Goal: Check status: Check status

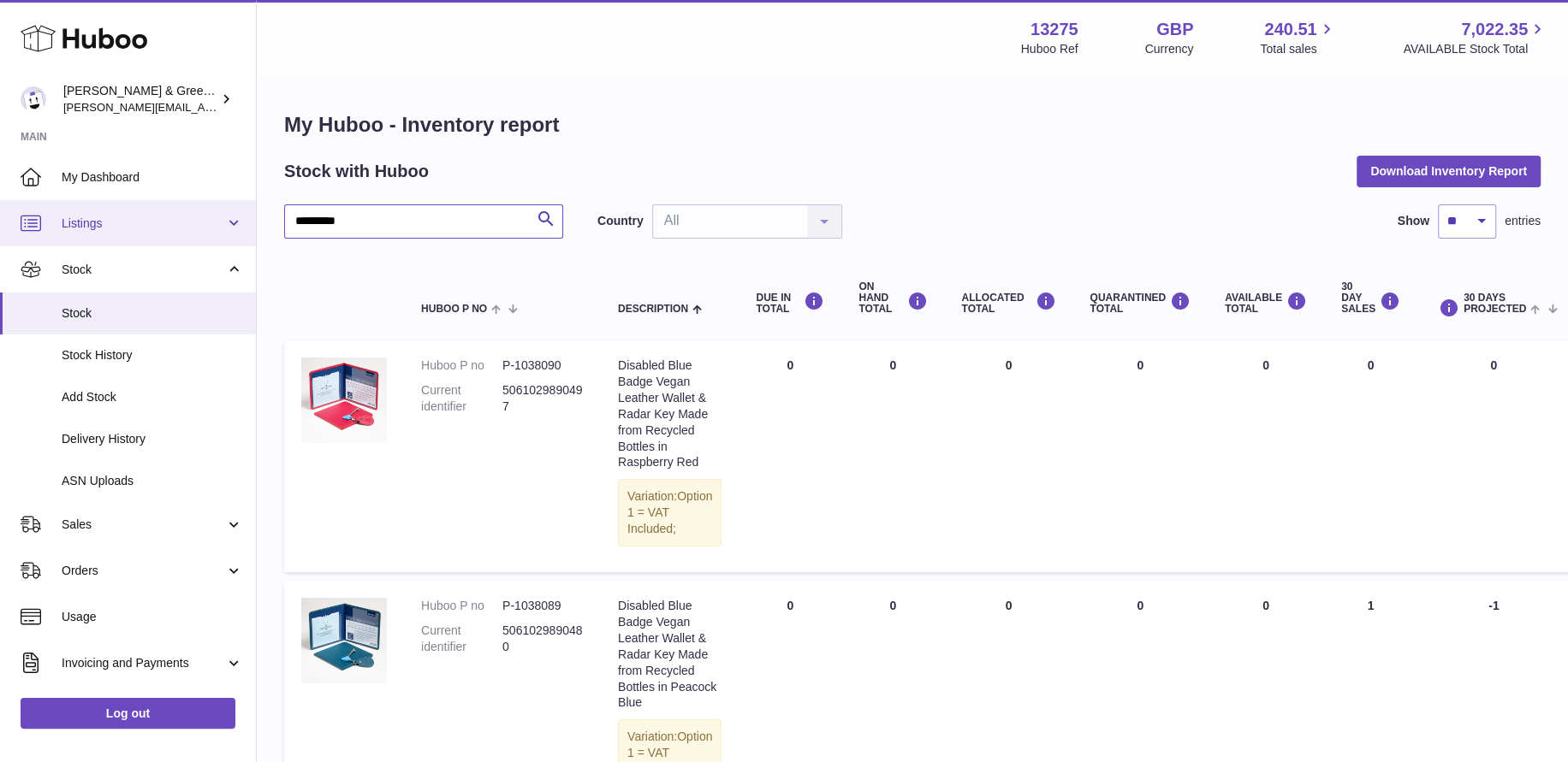
drag, startPoint x: 420, startPoint y: 221, endPoint x: 129, endPoint y: 215, distance: 291.1
drag, startPoint x: 353, startPoint y: 217, endPoint x: 167, endPoint y: 213, distance: 186.0
click at [463, 210] on input "*********" at bounding box center [423, 222] width 279 height 34
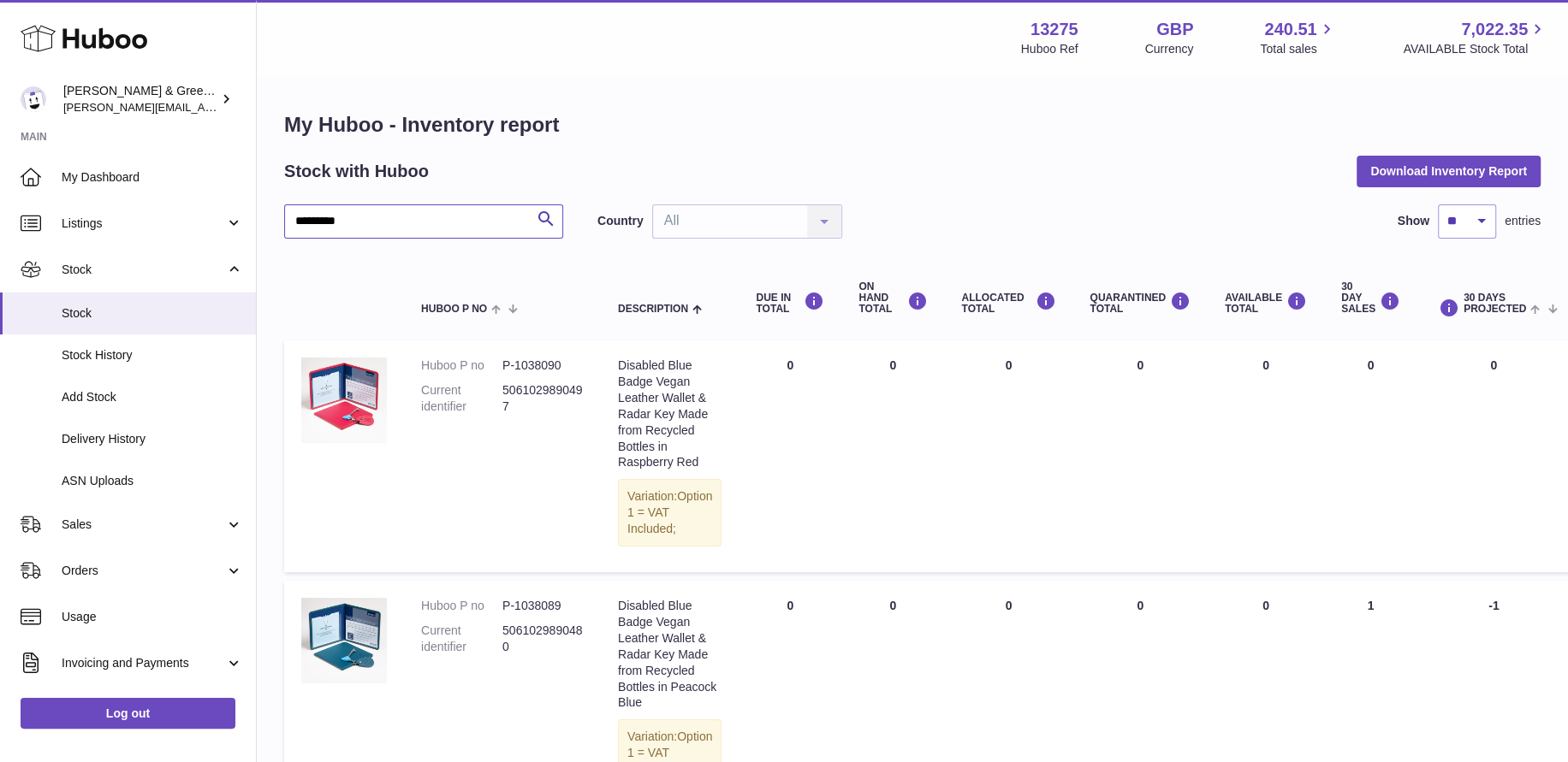
click at [406, 225] on input "*********" at bounding box center [423, 222] width 279 height 34
drag, startPoint x: 409, startPoint y: 225, endPoint x: 178, endPoint y: 203, distance: 232.0
drag, startPoint x: 342, startPoint y: 225, endPoint x: 230, endPoint y: 214, distance: 112.5
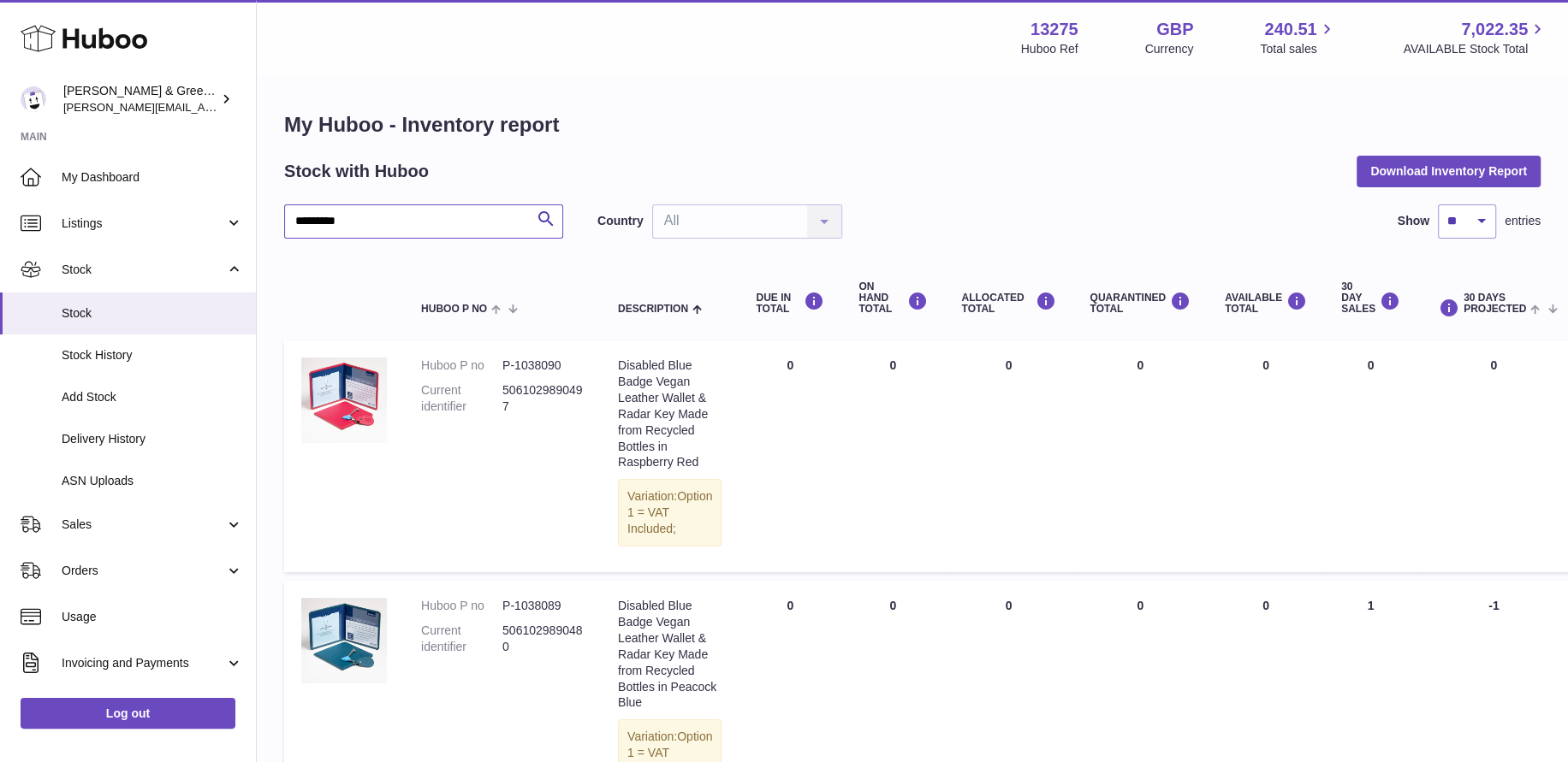
type input "*********"
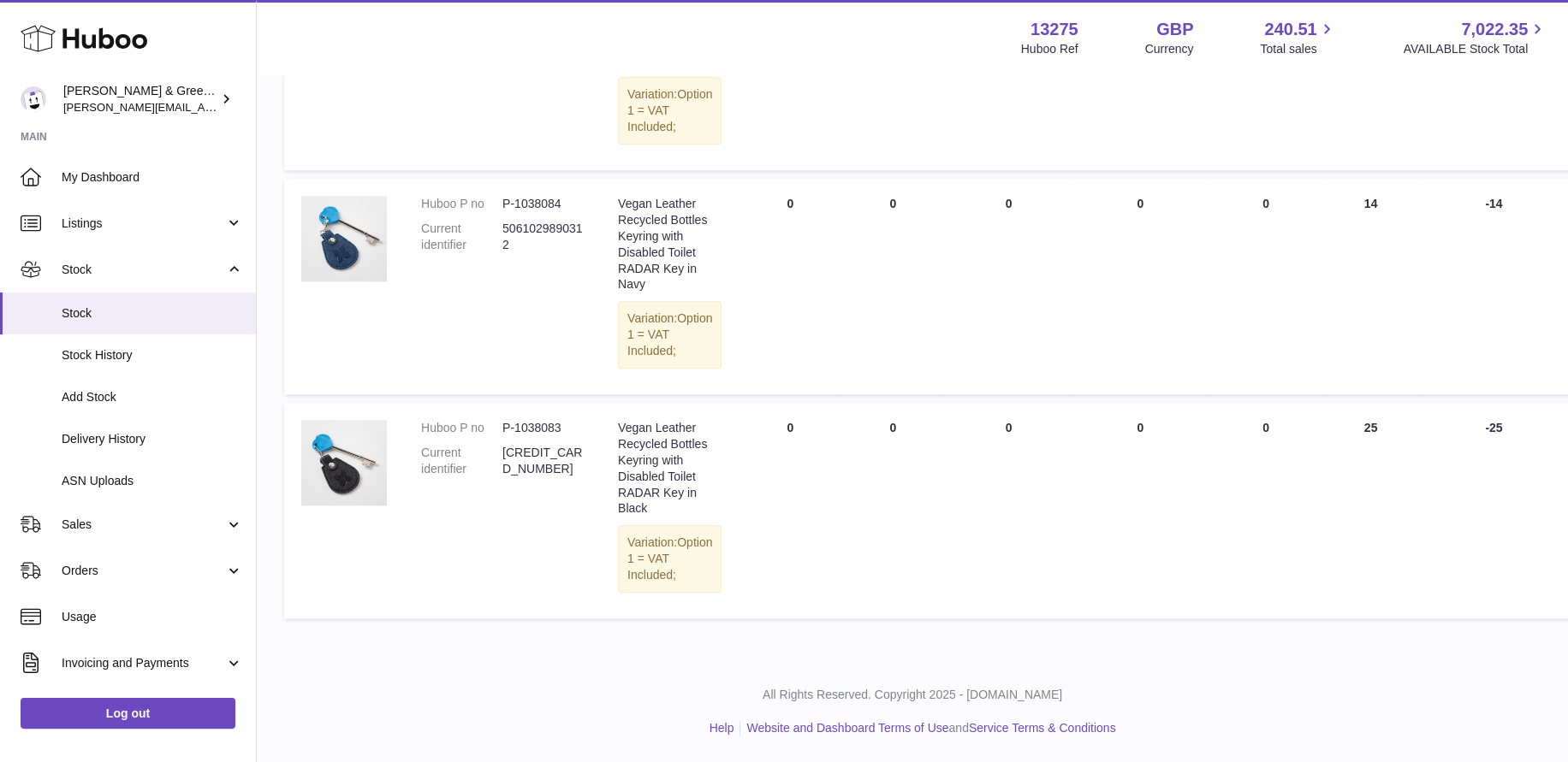
scroll to position [1746, 0]
click at [149, 327] on link "Stock" at bounding box center [128, 313] width 256 height 42
click at [133, 340] on link "Stock History" at bounding box center [128, 355] width 256 height 42
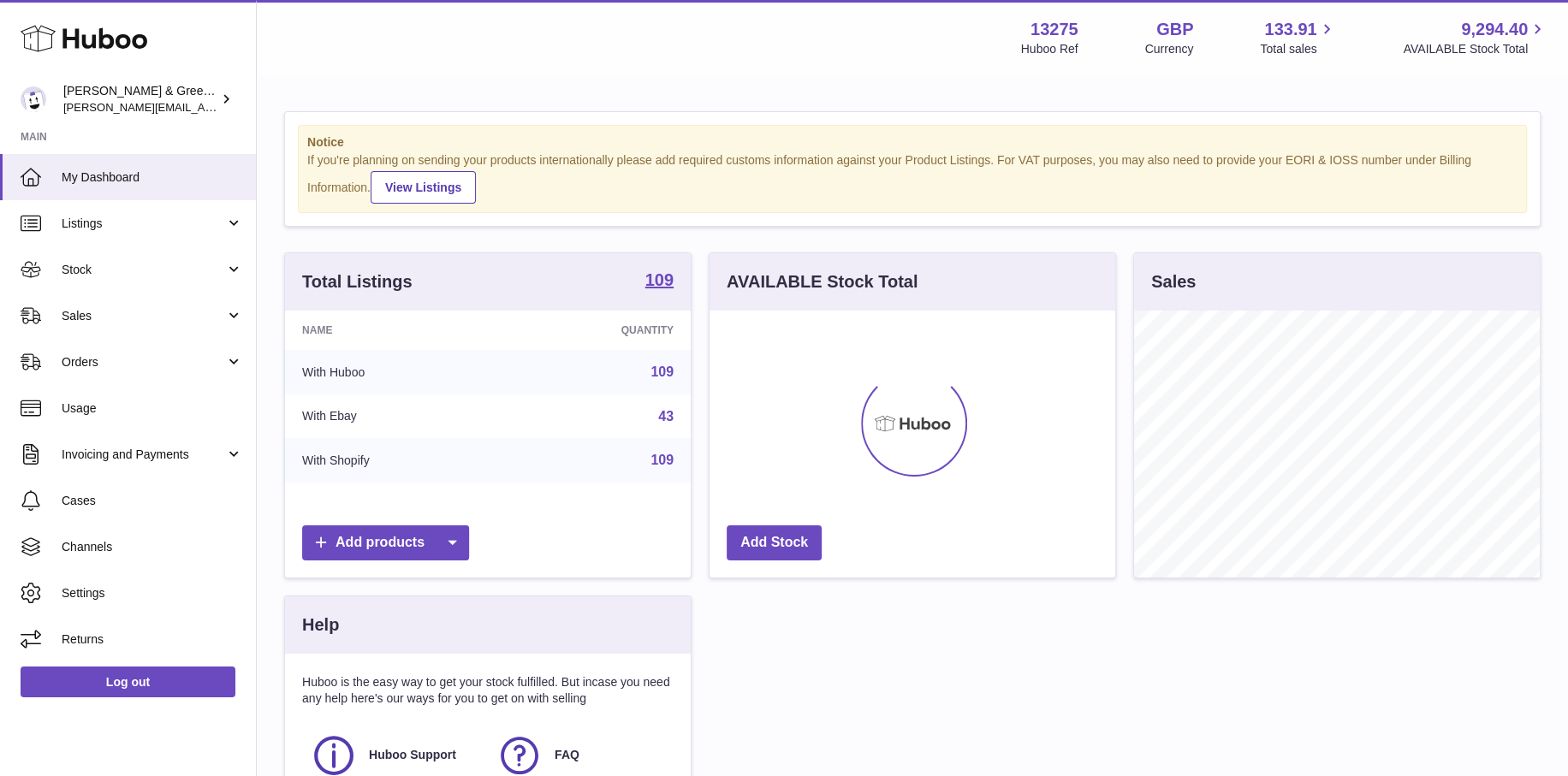
scroll to position [267, 406]
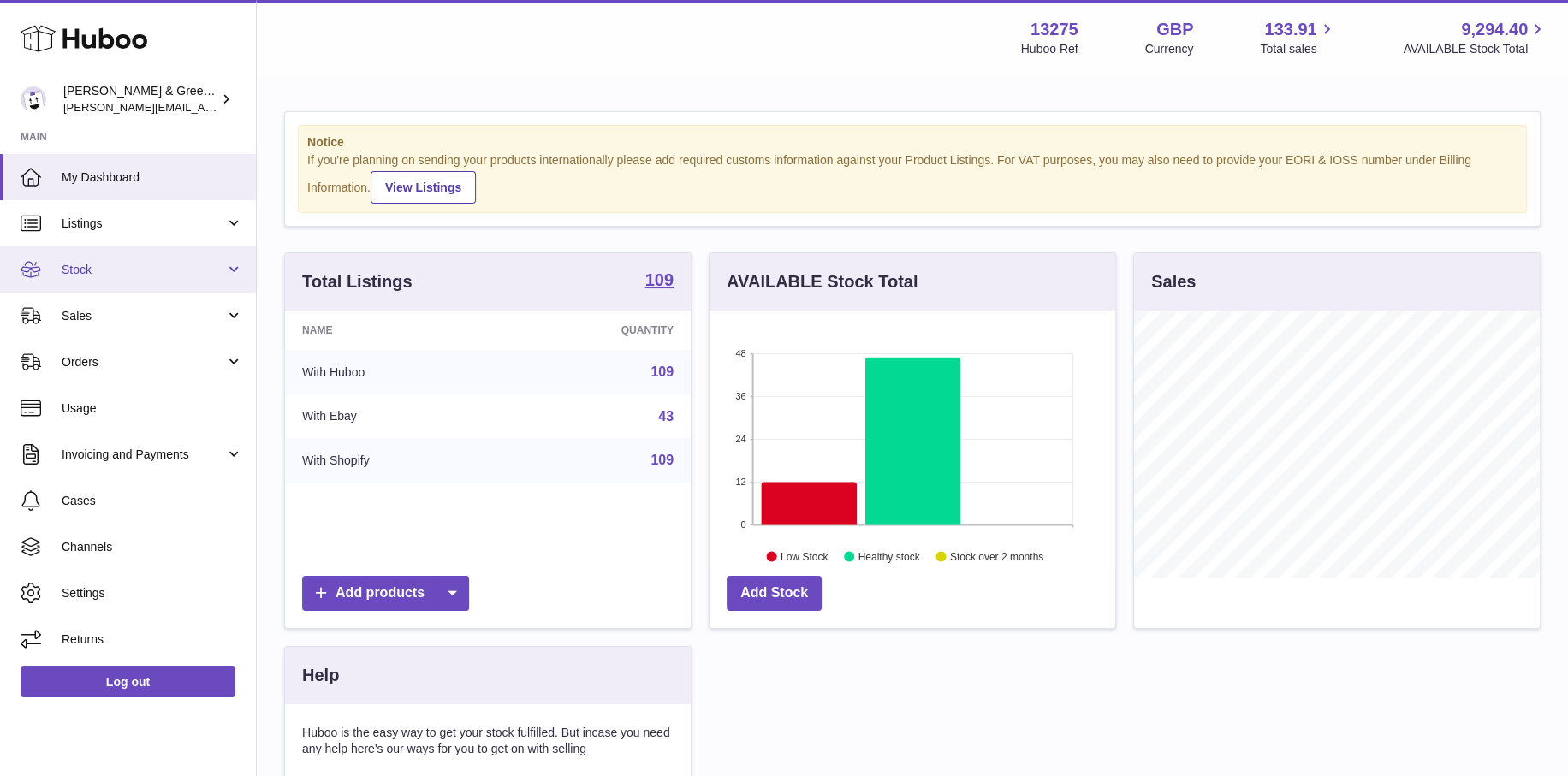
click at [179, 283] on link "Stock" at bounding box center [128, 269] width 256 height 46
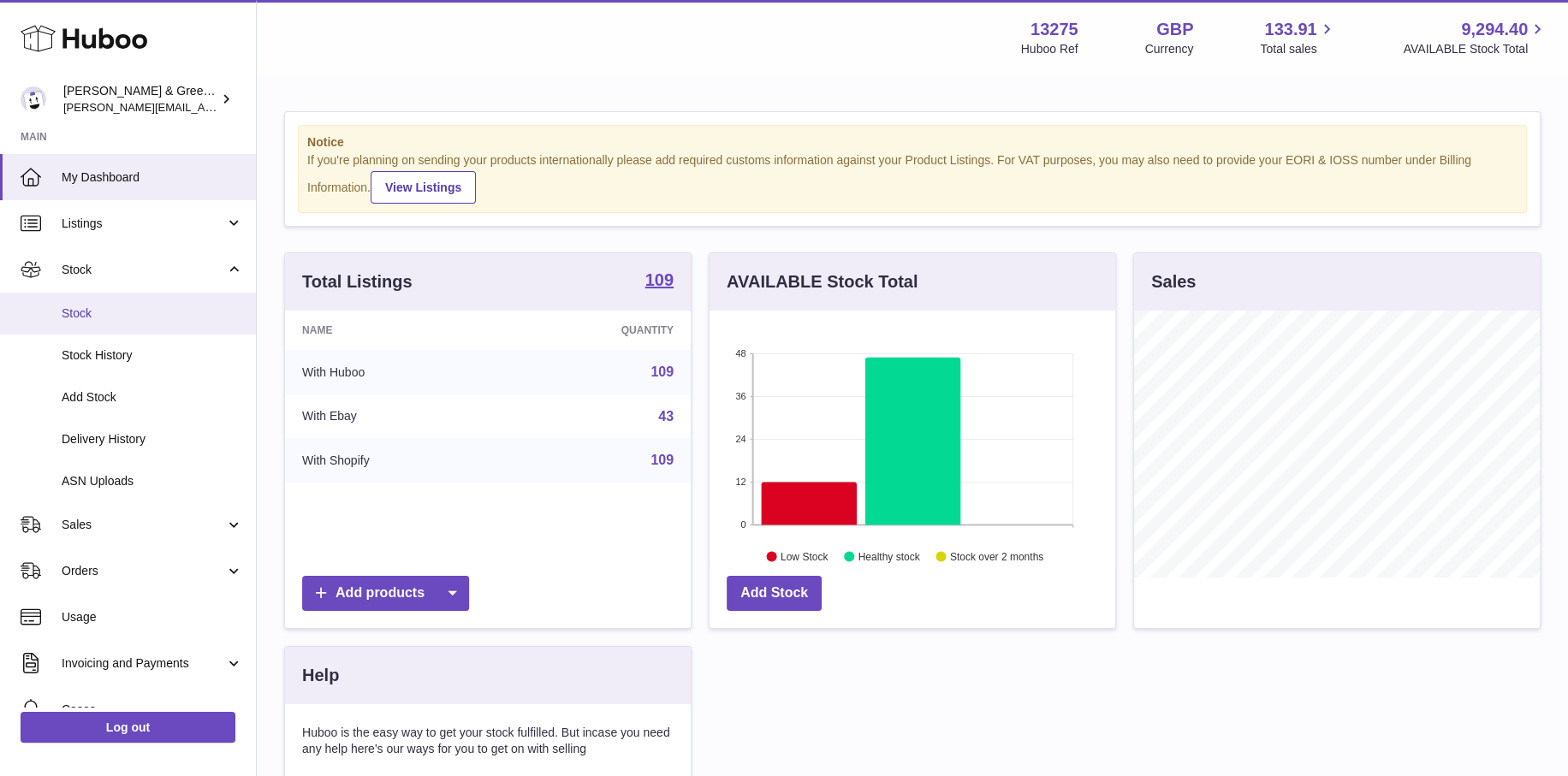
click at [161, 313] on span "Stock" at bounding box center [152, 313] width 181 height 16
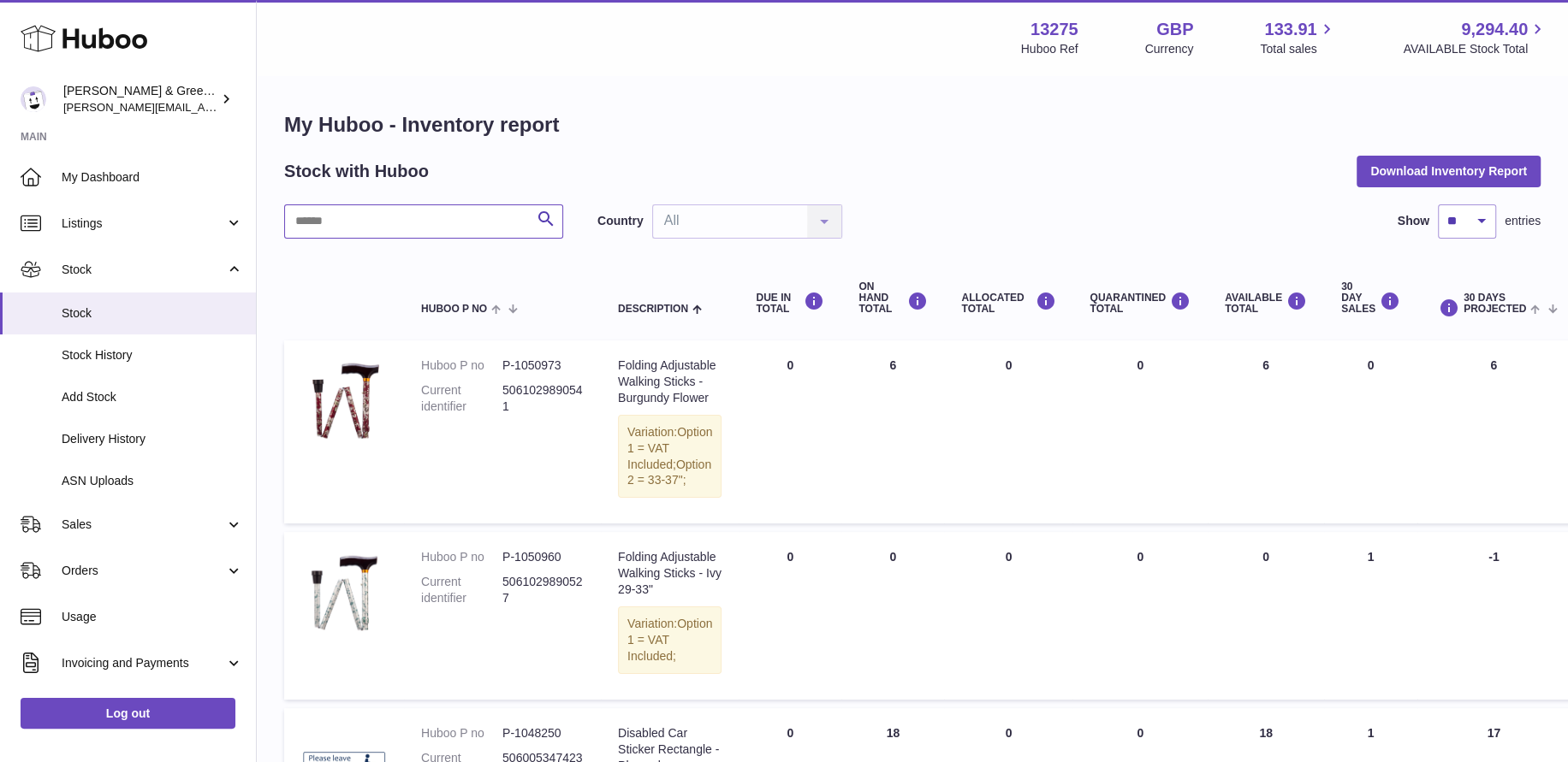
click at [375, 222] on input "text" at bounding box center [423, 222] width 279 height 34
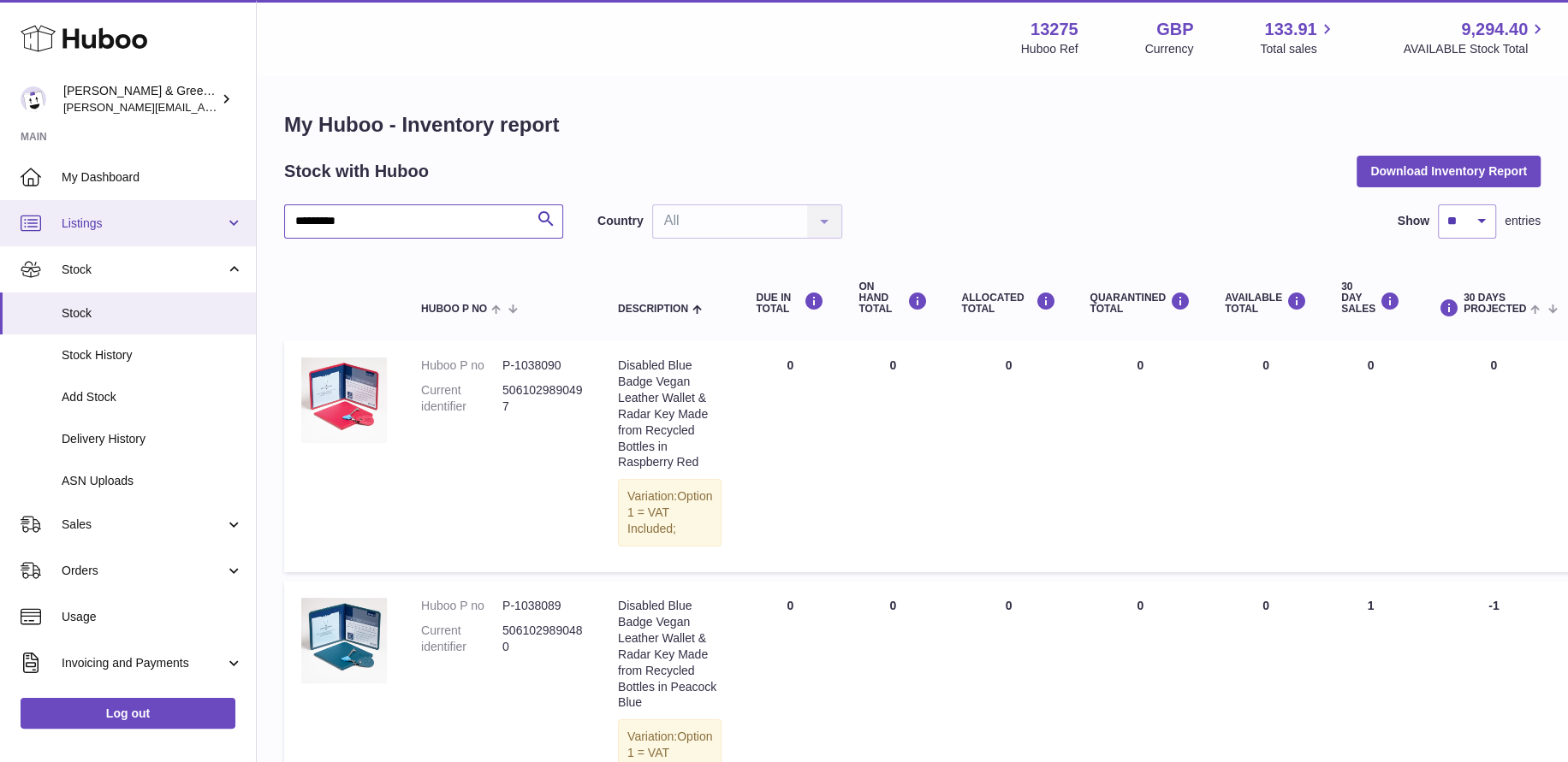
drag, startPoint x: 361, startPoint y: 206, endPoint x: 190, endPoint y: 217, distance: 171.4
type input "***"
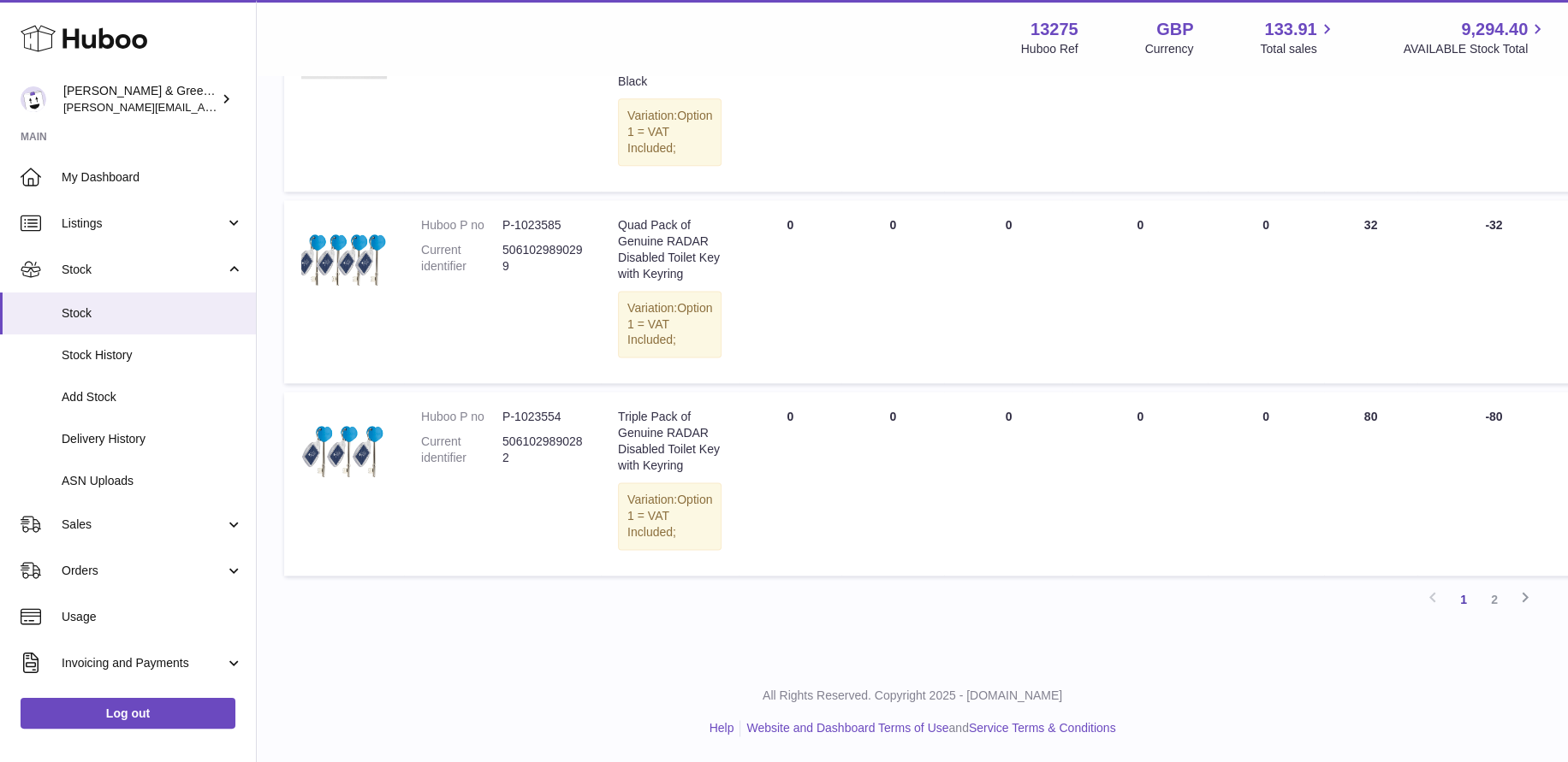
scroll to position [2268, 0]
click at [1491, 598] on link "2" at bounding box center [1494, 599] width 31 height 31
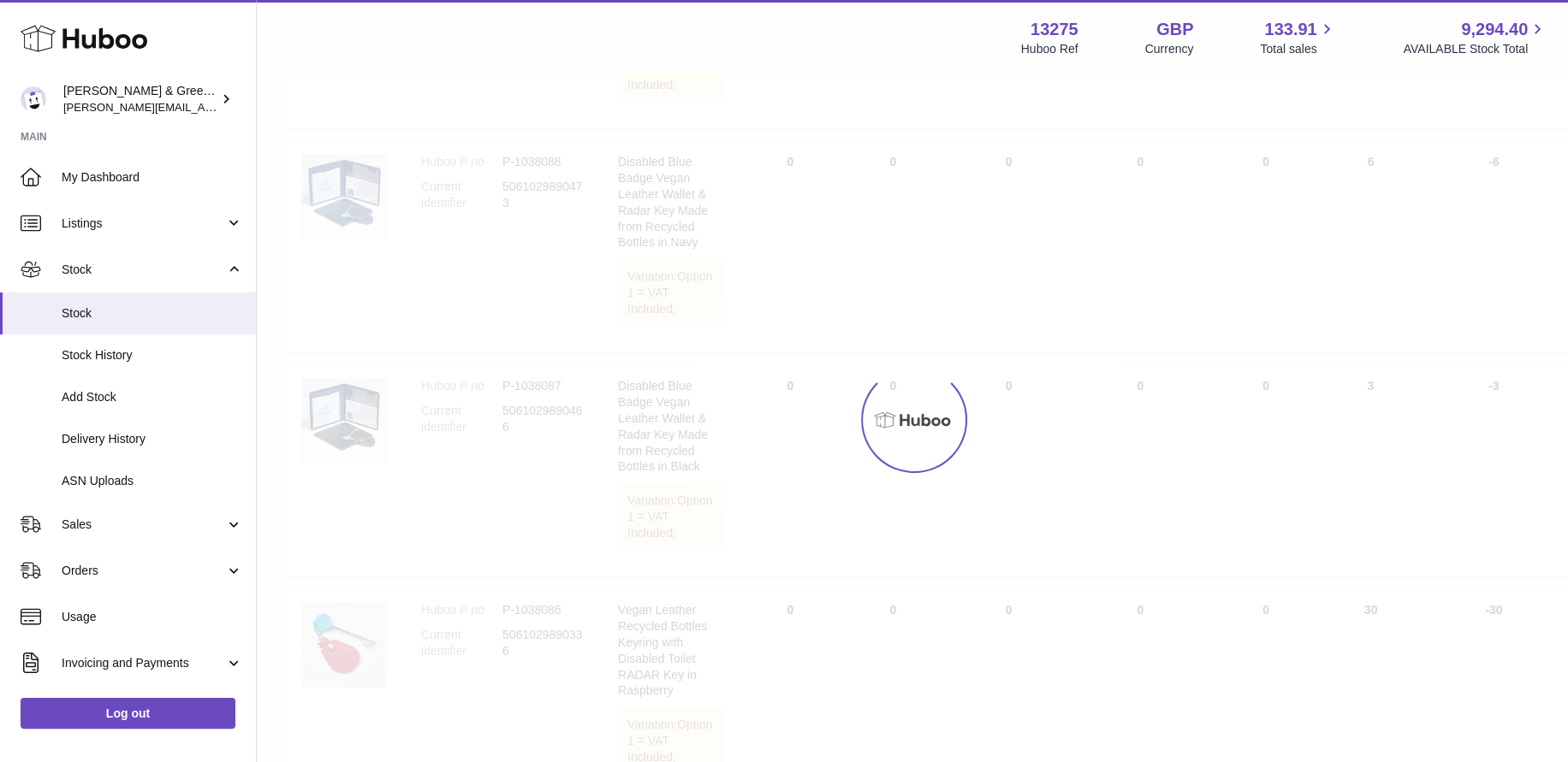
scroll to position [77, 0]
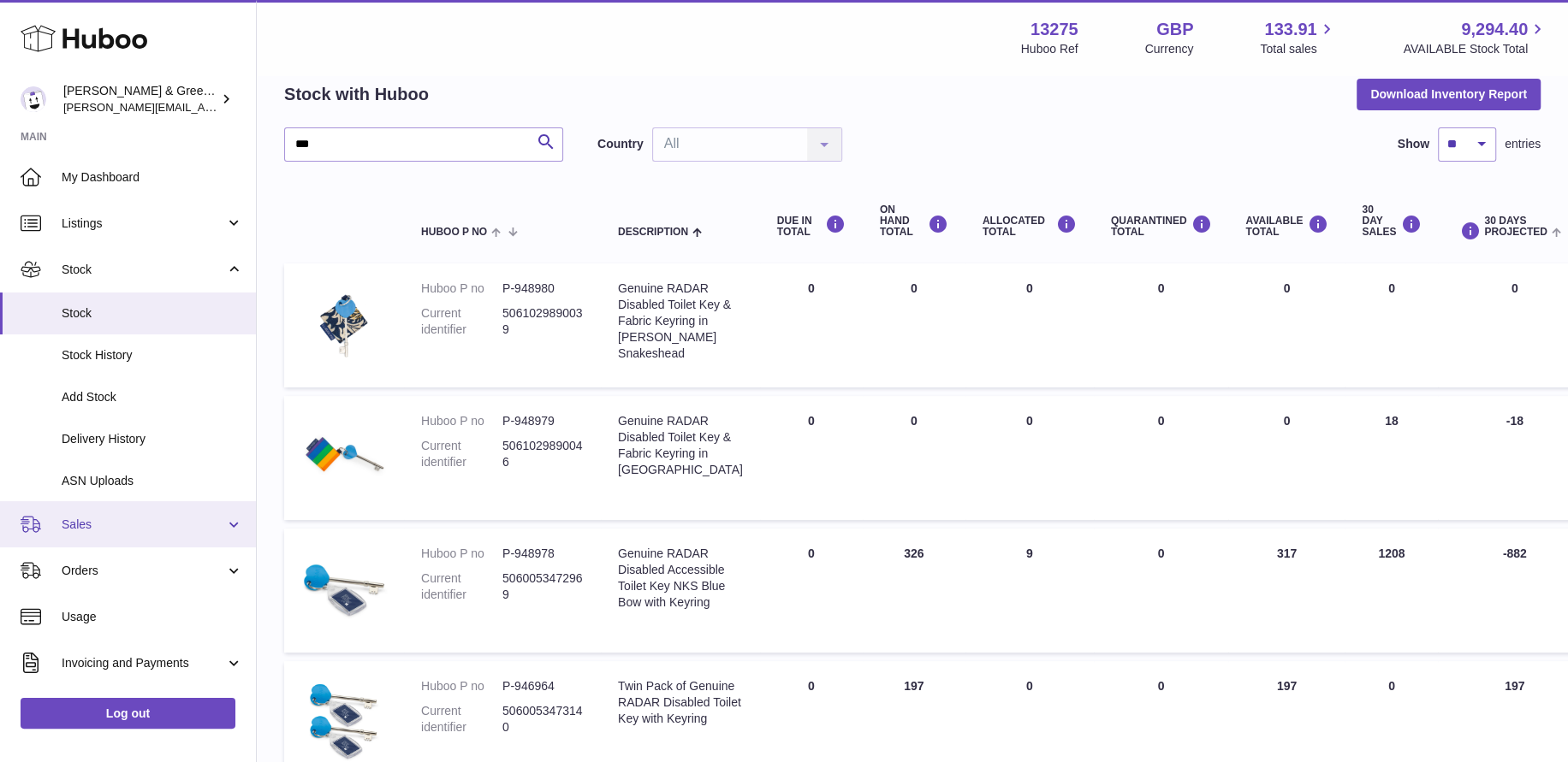
click at [119, 533] on link "Sales" at bounding box center [128, 524] width 256 height 46
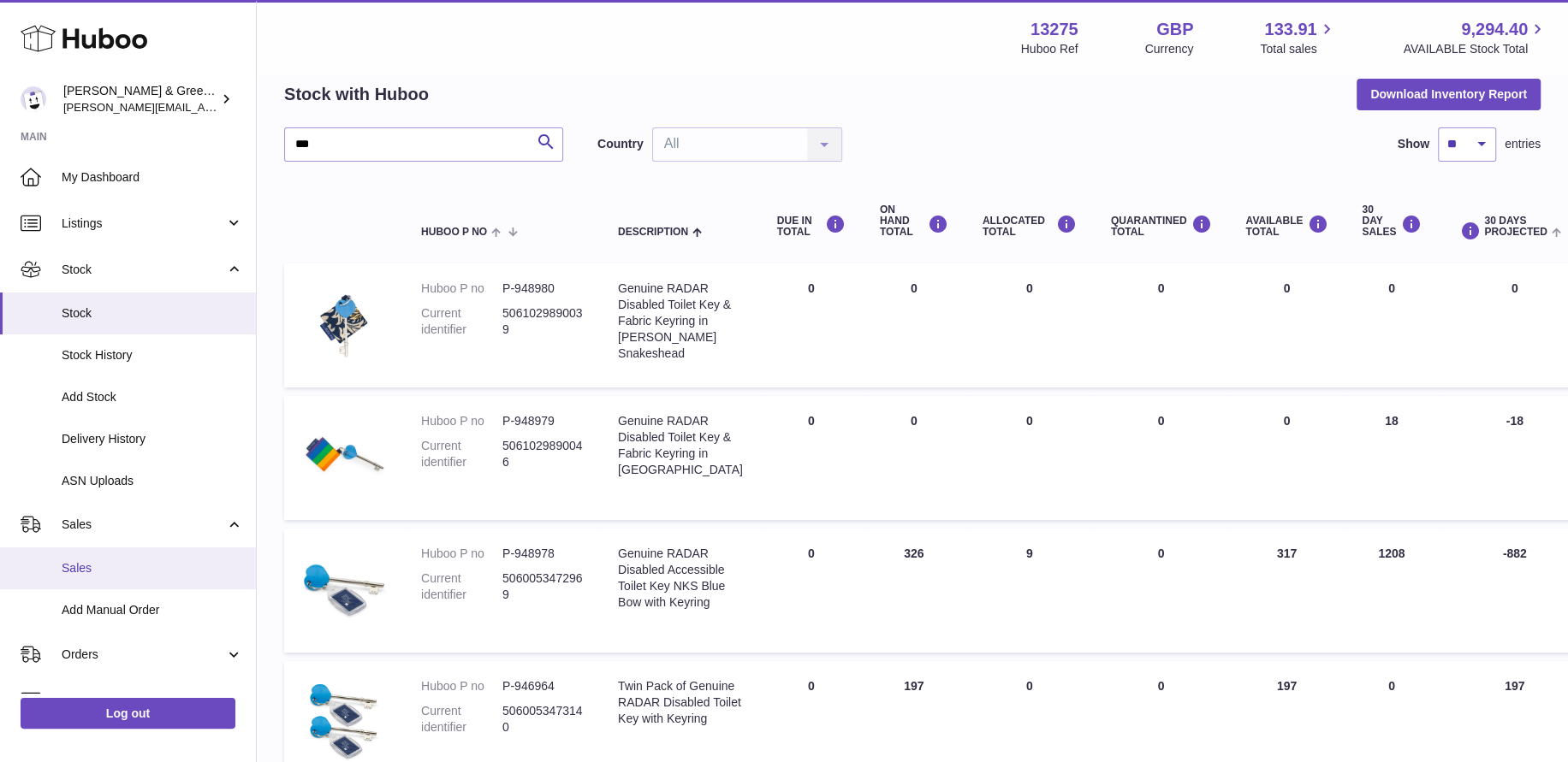
click at [114, 568] on span "Sales" at bounding box center [152, 568] width 181 height 16
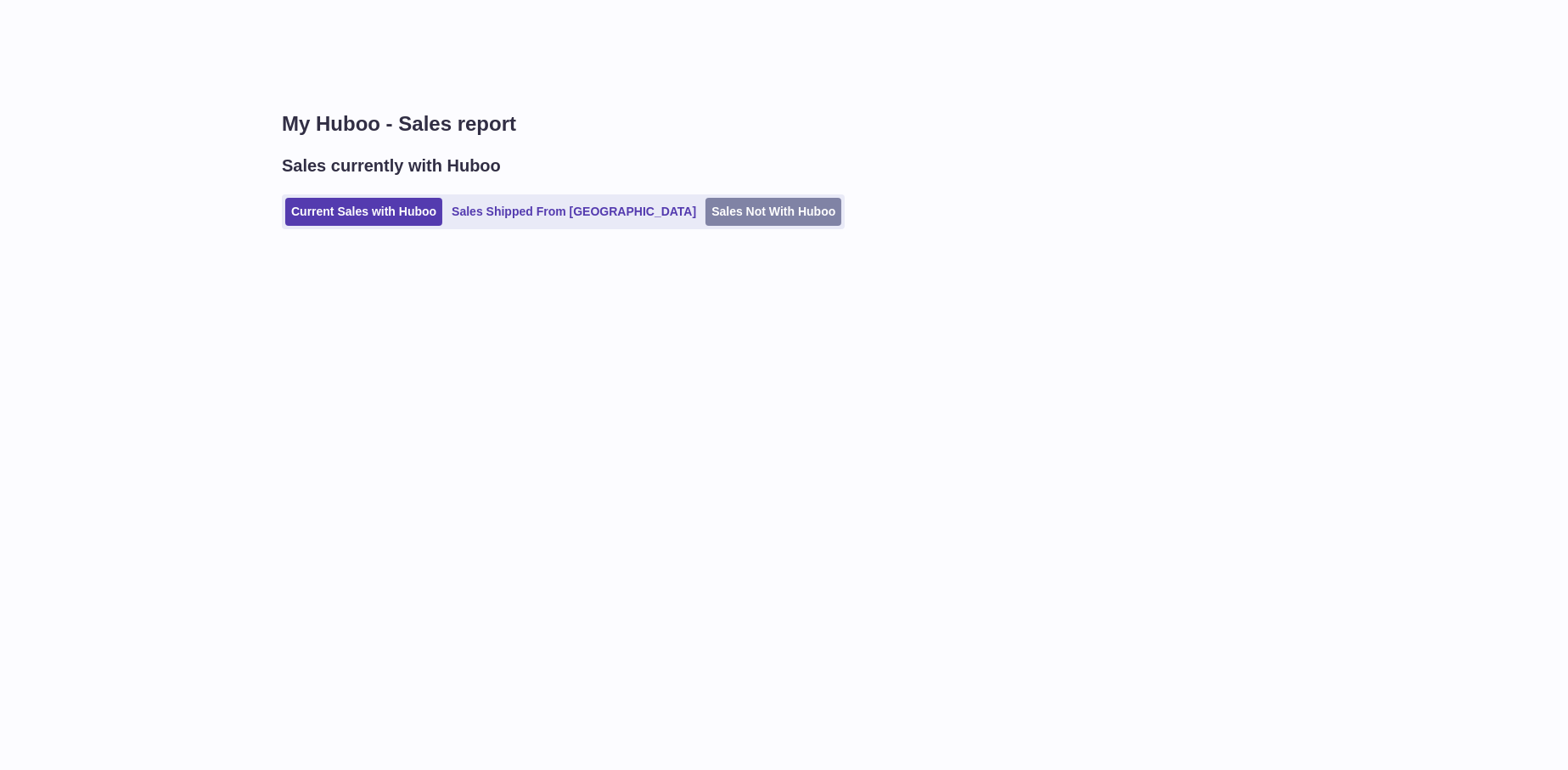
click at [706, 204] on link "Sales Not With Huboo" at bounding box center [774, 212] width 136 height 28
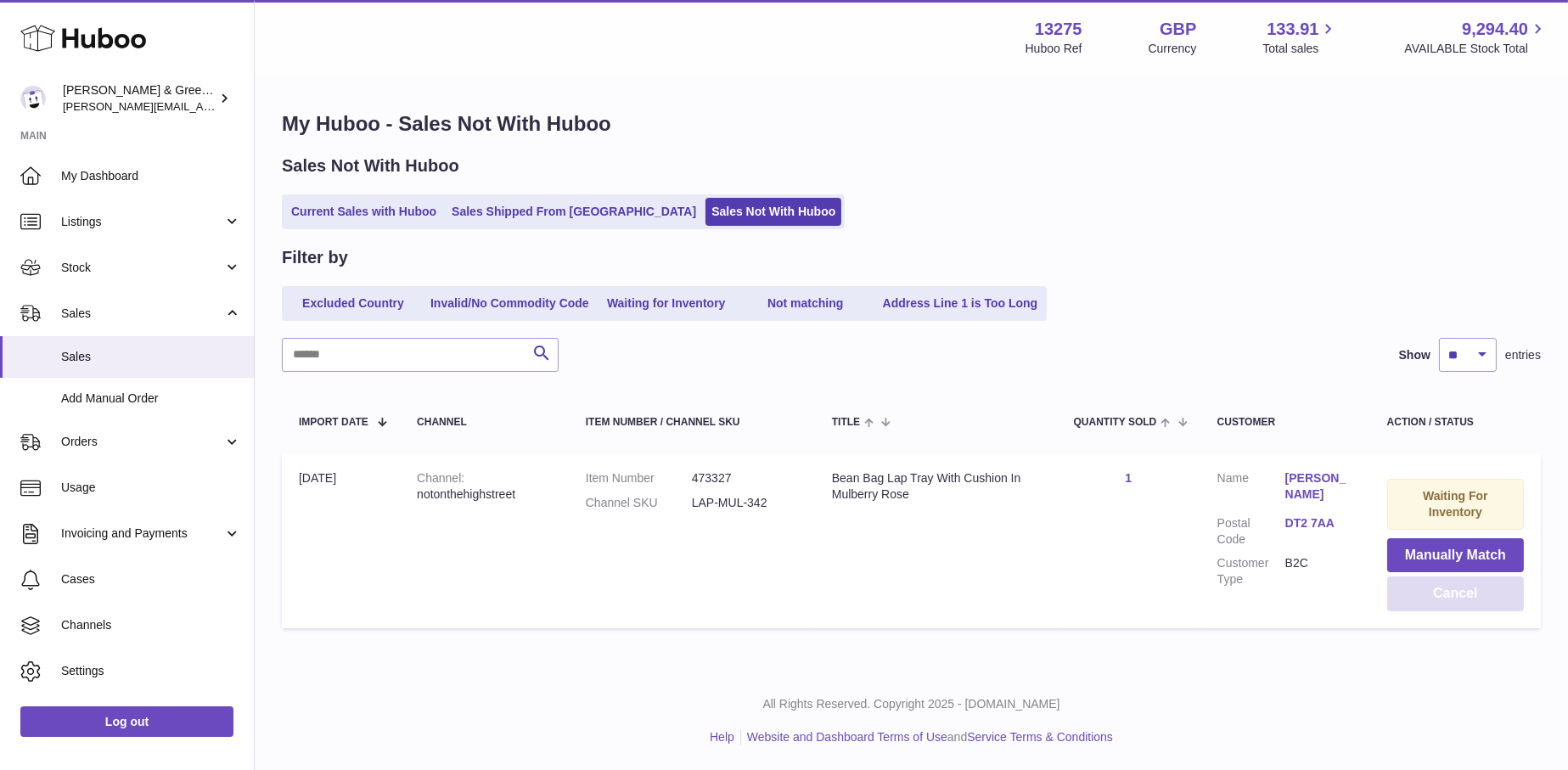
click at [1450, 597] on button "Cancel" at bounding box center [1455, 593] width 137 height 34
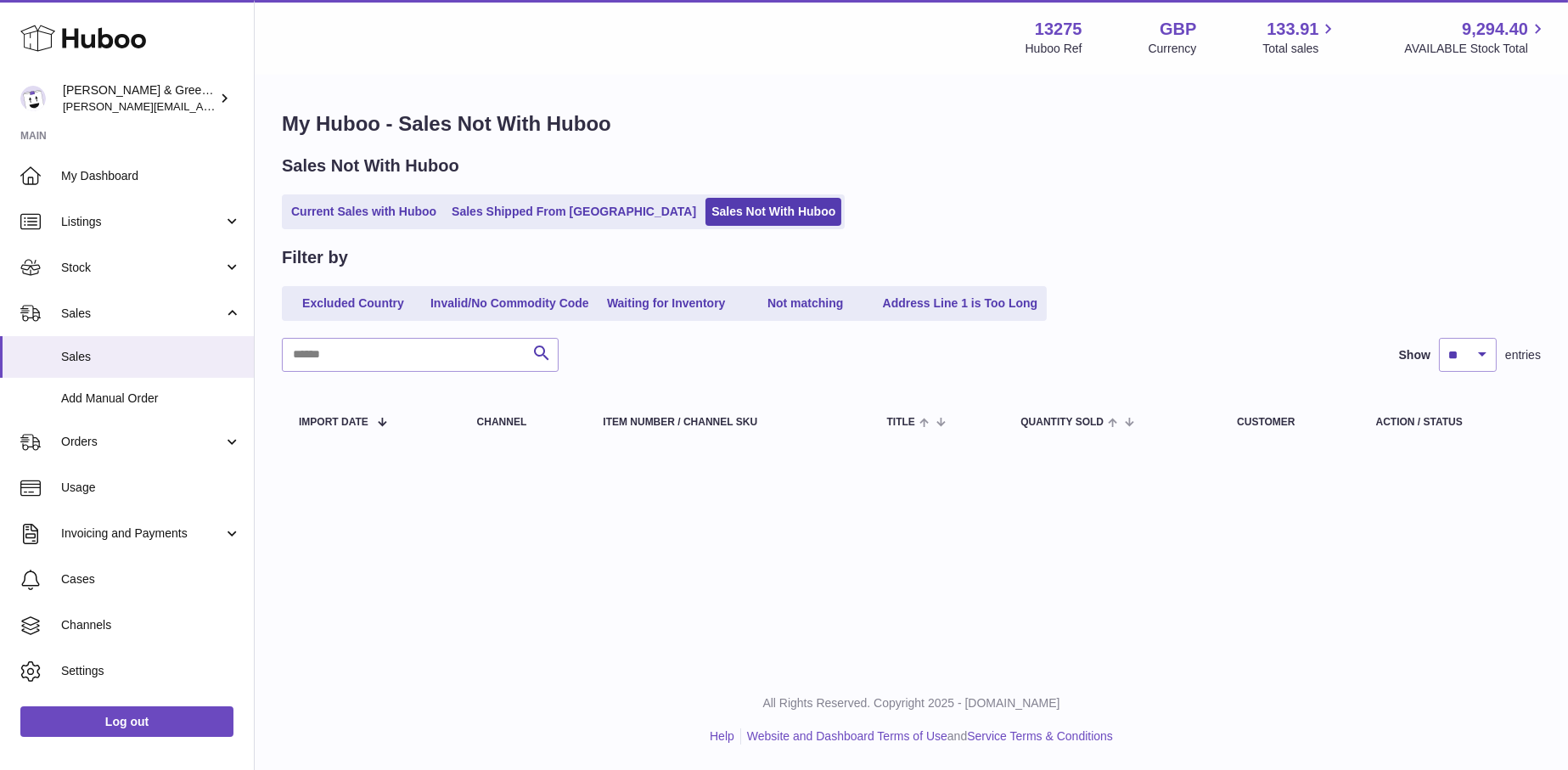
click at [488, 207] on link "Sales Shipped From [GEOGRAPHIC_DATA]" at bounding box center [573, 212] width 256 height 28
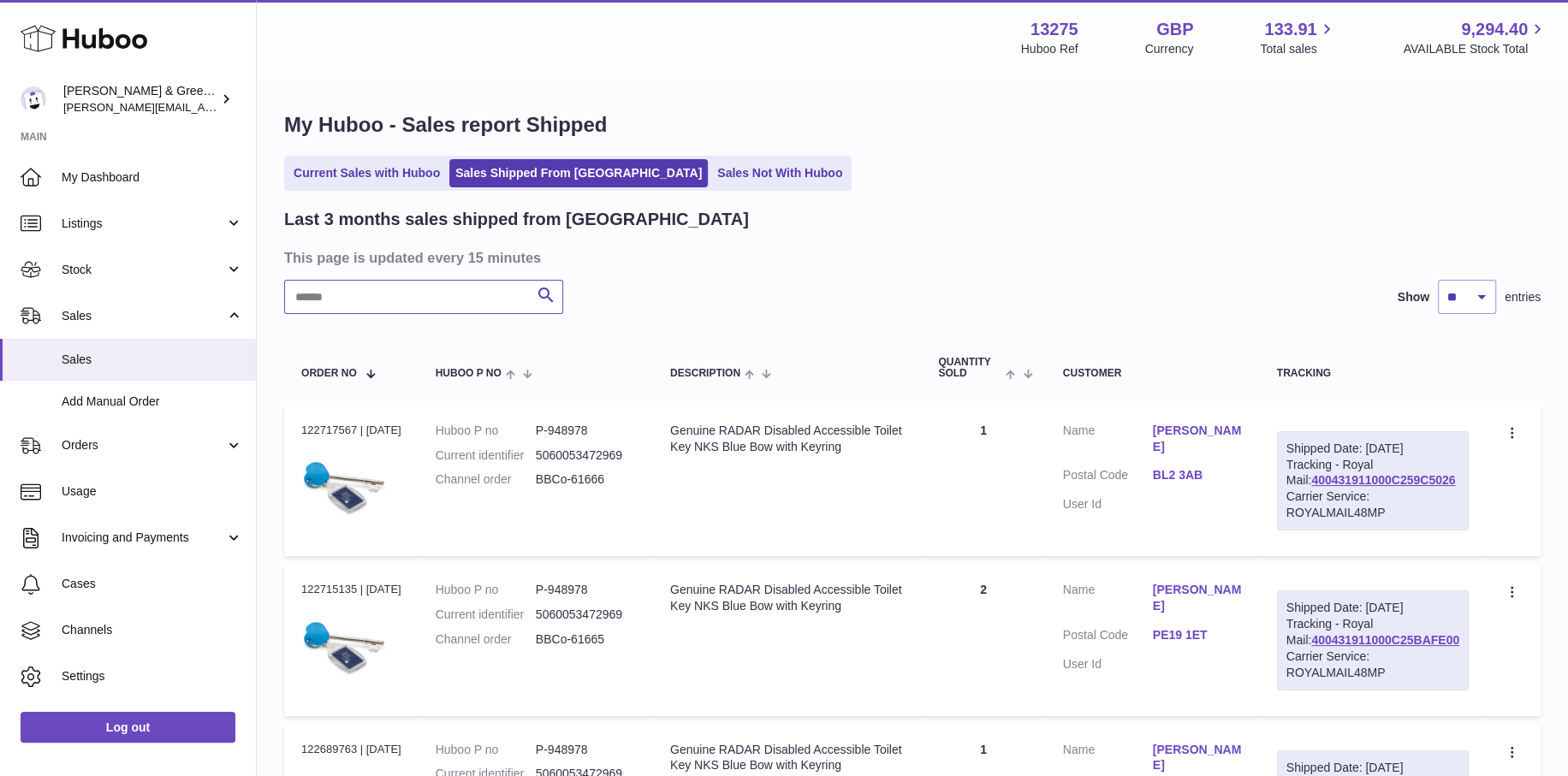
click at [375, 289] on input "text" at bounding box center [423, 297] width 279 height 34
paste input "**********"
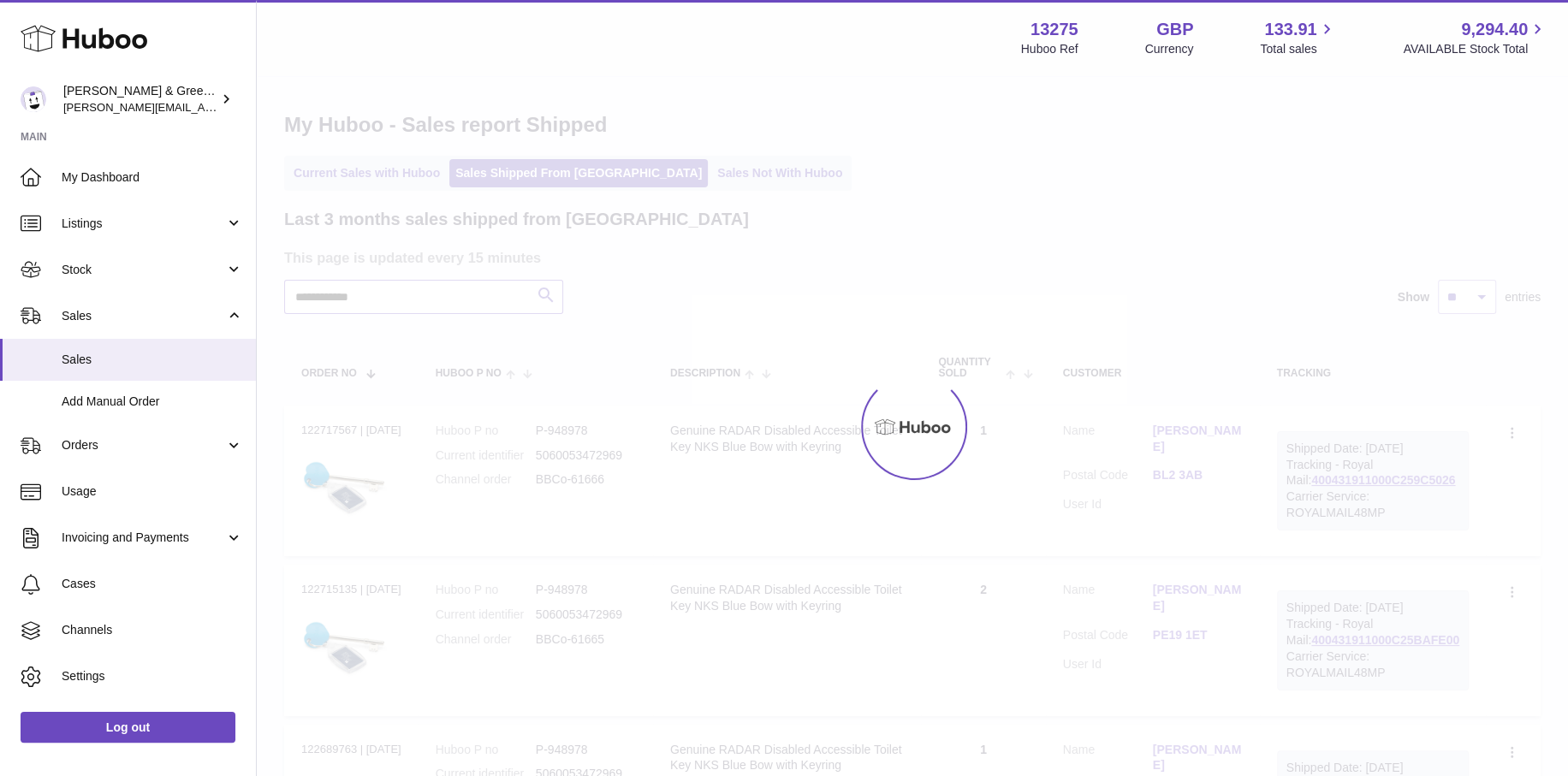
type input "**********"
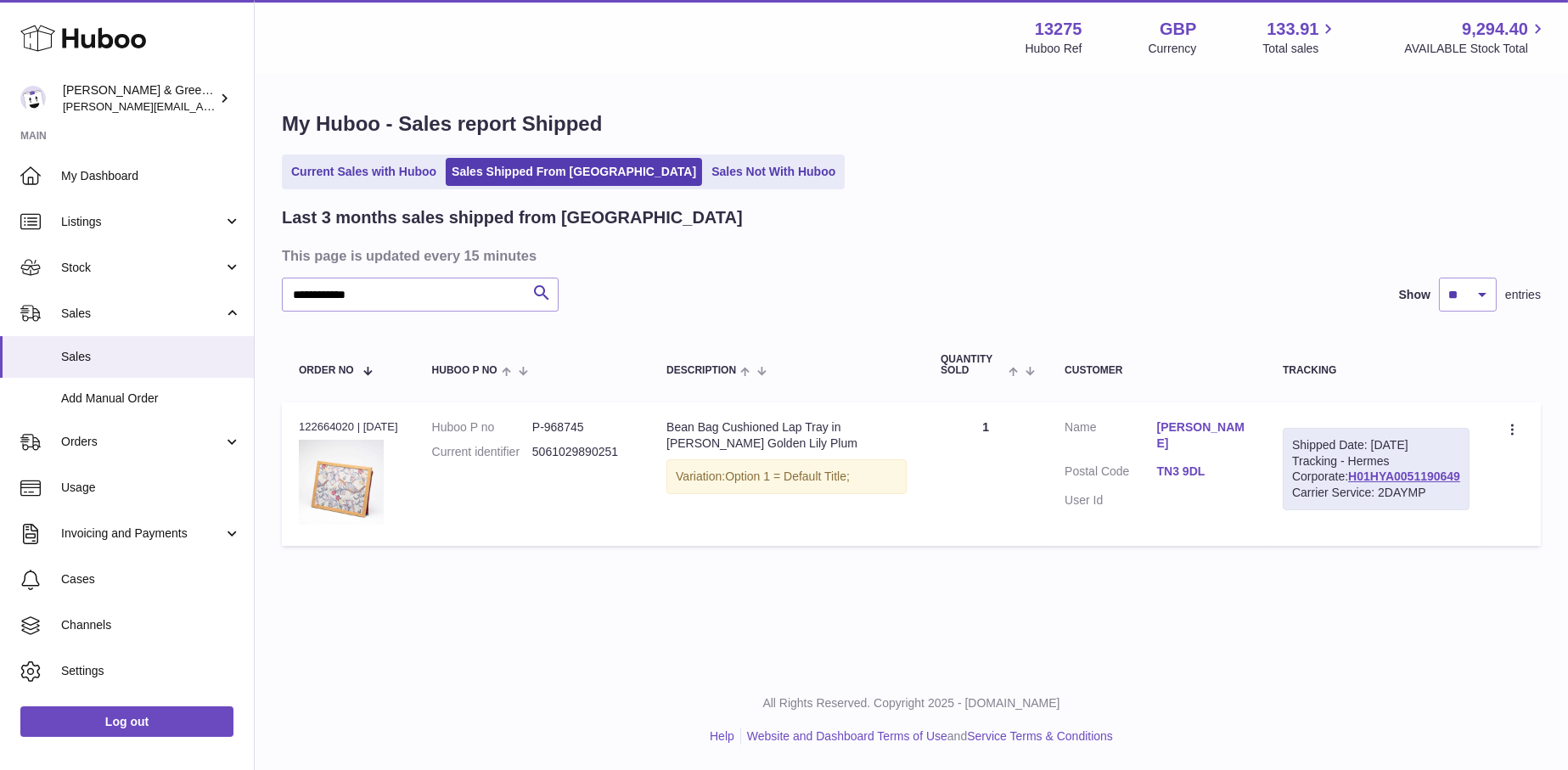
drag, startPoint x: 1469, startPoint y: 509, endPoint x: 1347, endPoint y: 514, distance: 122.1
click at [1347, 514] on td "Shipped Date: 11th Aug 2025 Tracking - Hermes Corporate: H01HYA0051190649 Carri…" at bounding box center [1376, 474] width 221 height 144
copy link "H01HYA0051190649"
click at [1424, 483] on link "H01HYA0051190649" at bounding box center [1404, 476] width 112 height 14
click at [136, 261] on span "Stock" at bounding box center [143, 268] width 162 height 16
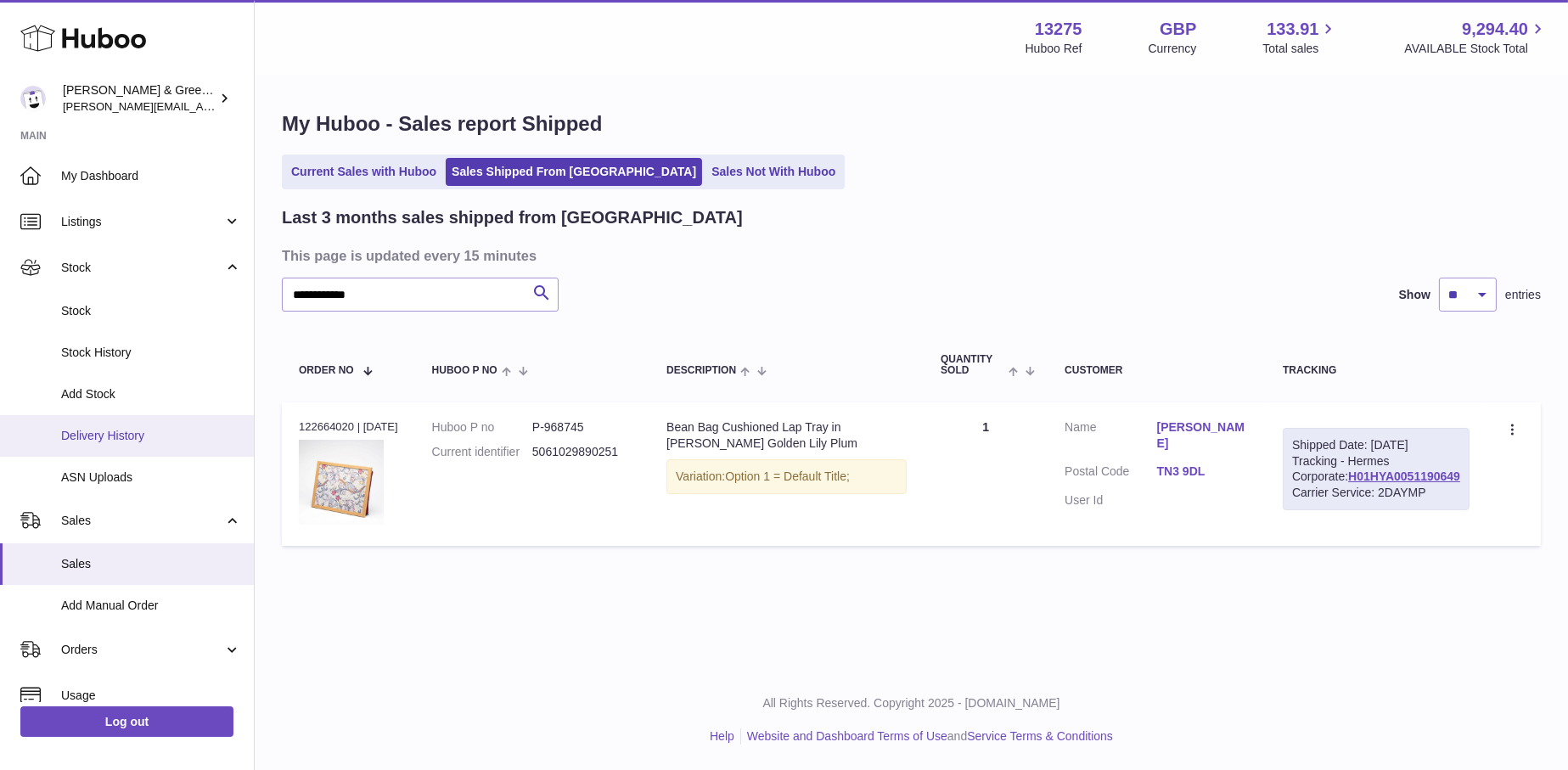
click at [131, 433] on span "Delivery History" at bounding box center [151, 435] width 180 height 16
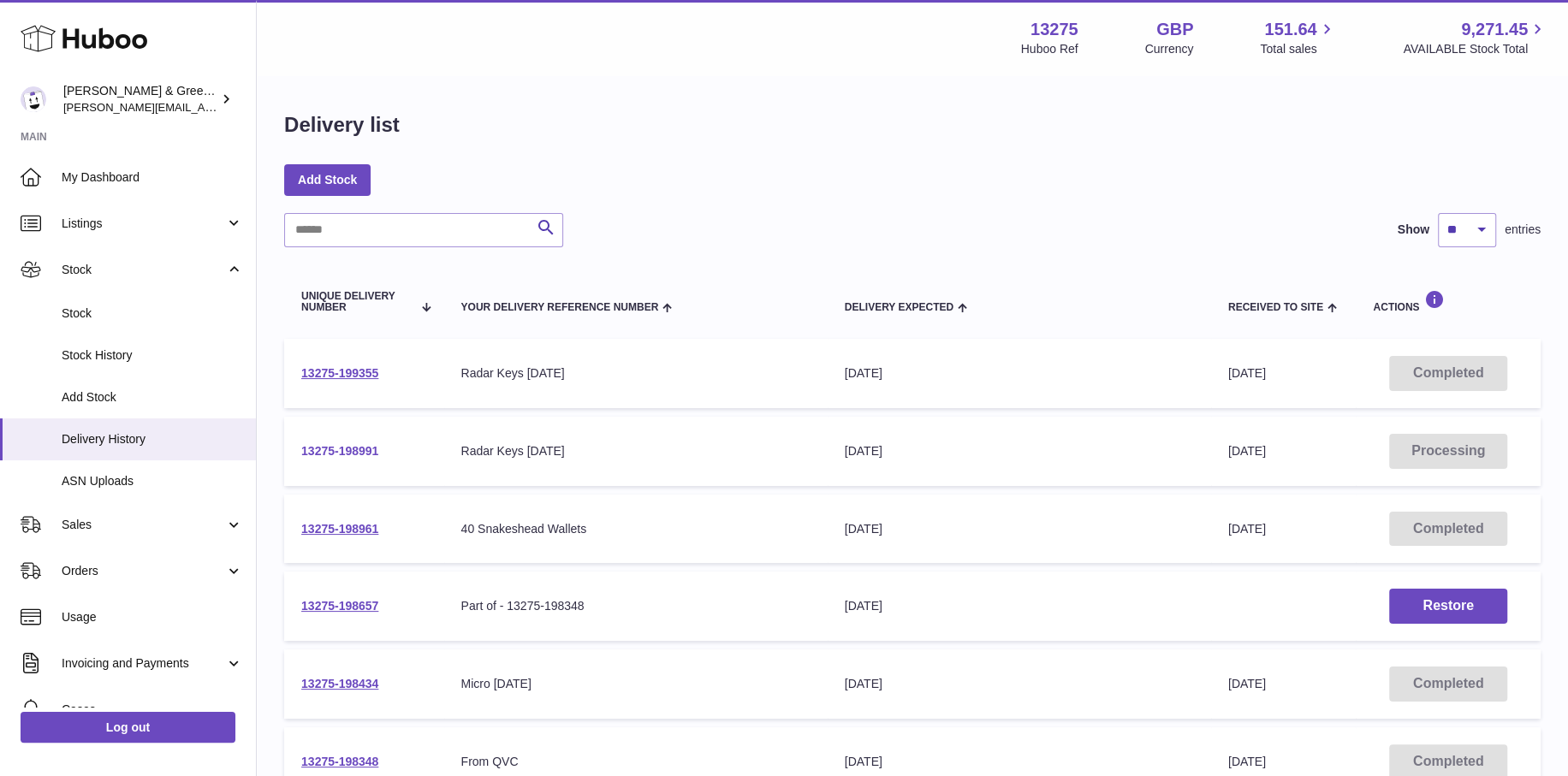
click at [364, 446] on link "13275-198991" at bounding box center [340, 451] width 77 height 14
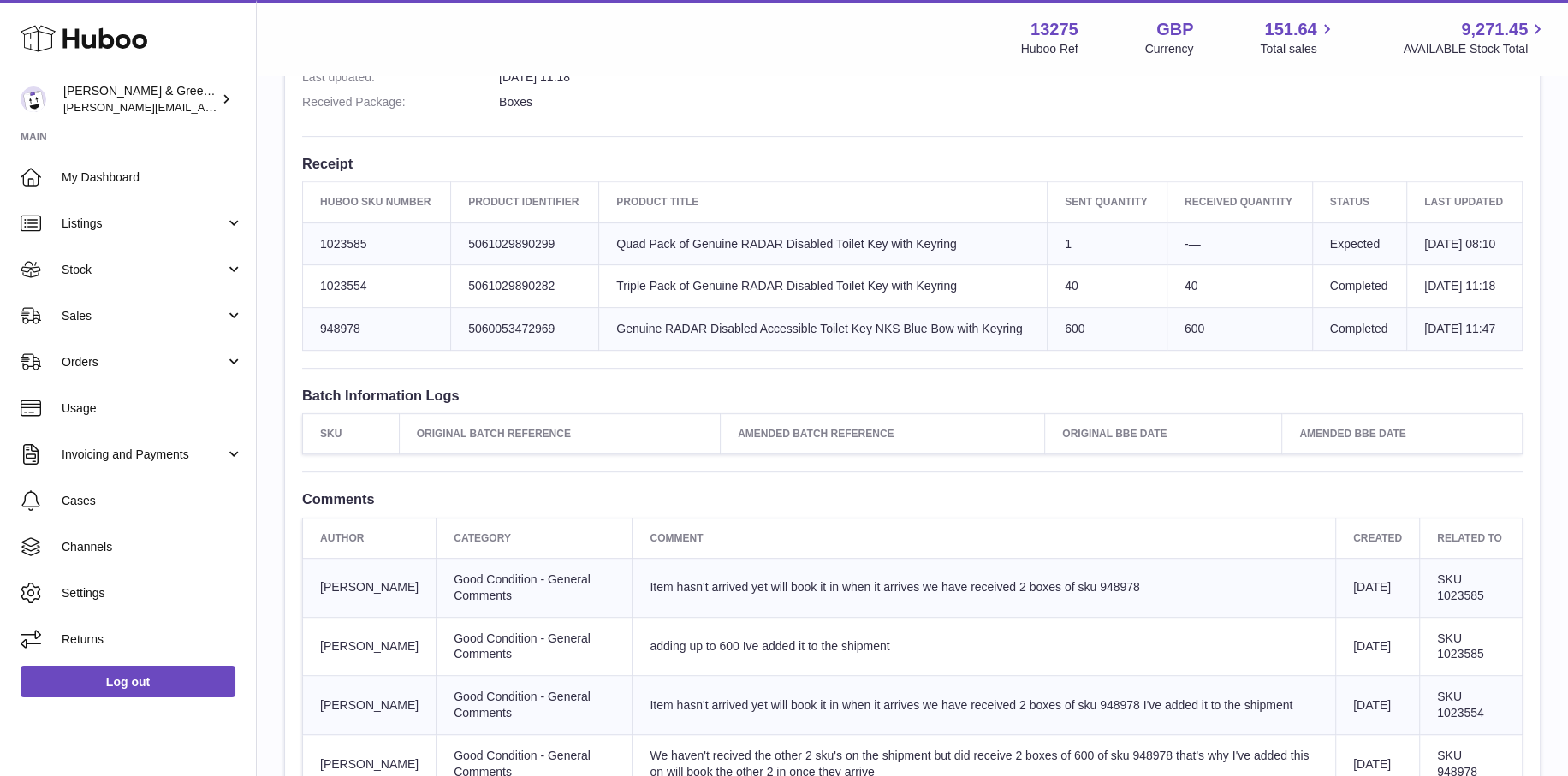
scroll to position [684, 0]
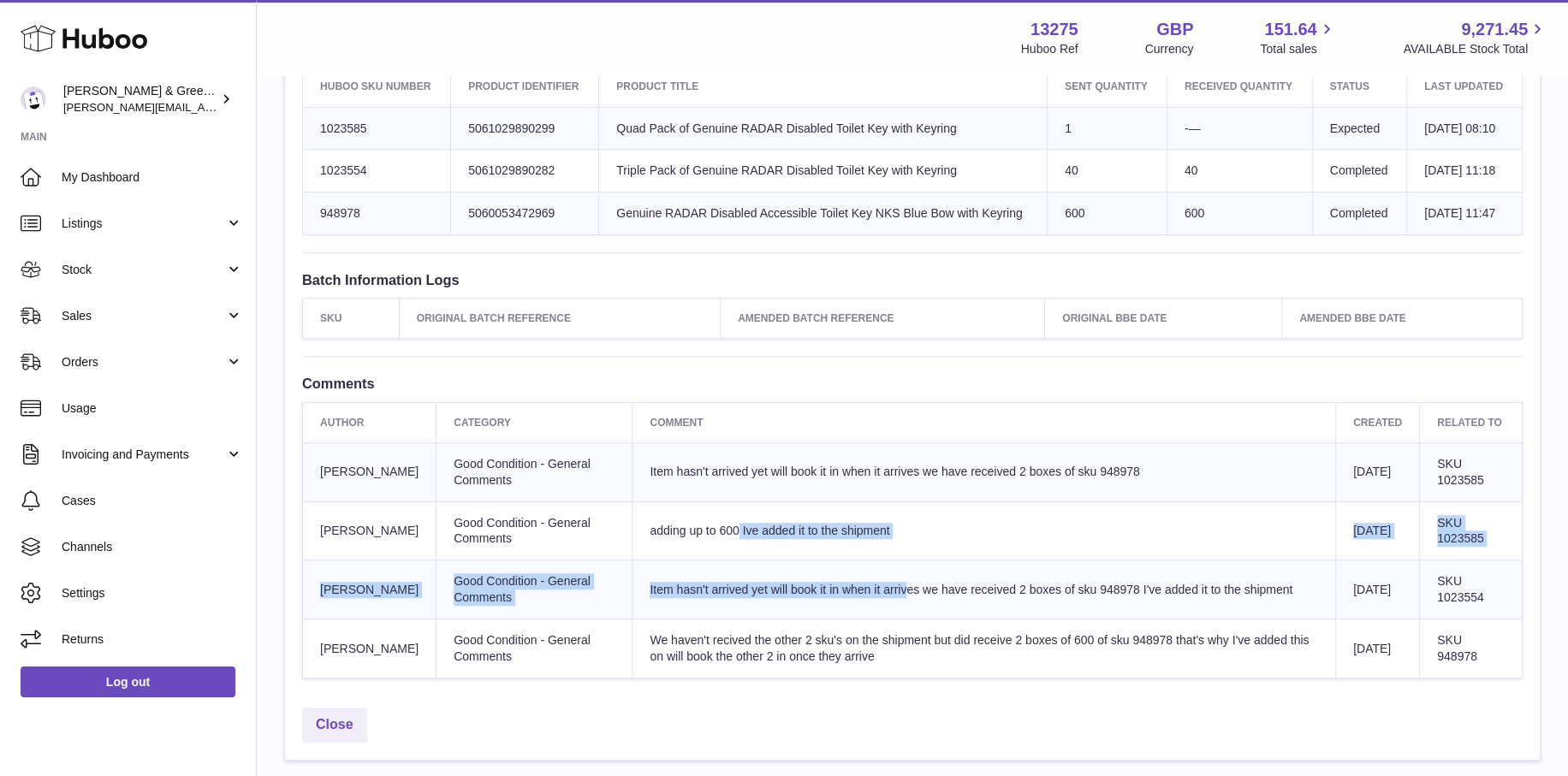
drag, startPoint x: 646, startPoint y: 591, endPoint x: 822, endPoint y: 608, distance: 176.8
click at [822, 608] on tbody "[PERSON_NAME] Good Condition - General Comments Item hasn't arrived yet will bo…" at bounding box center [913, 560] width 1220 height 235
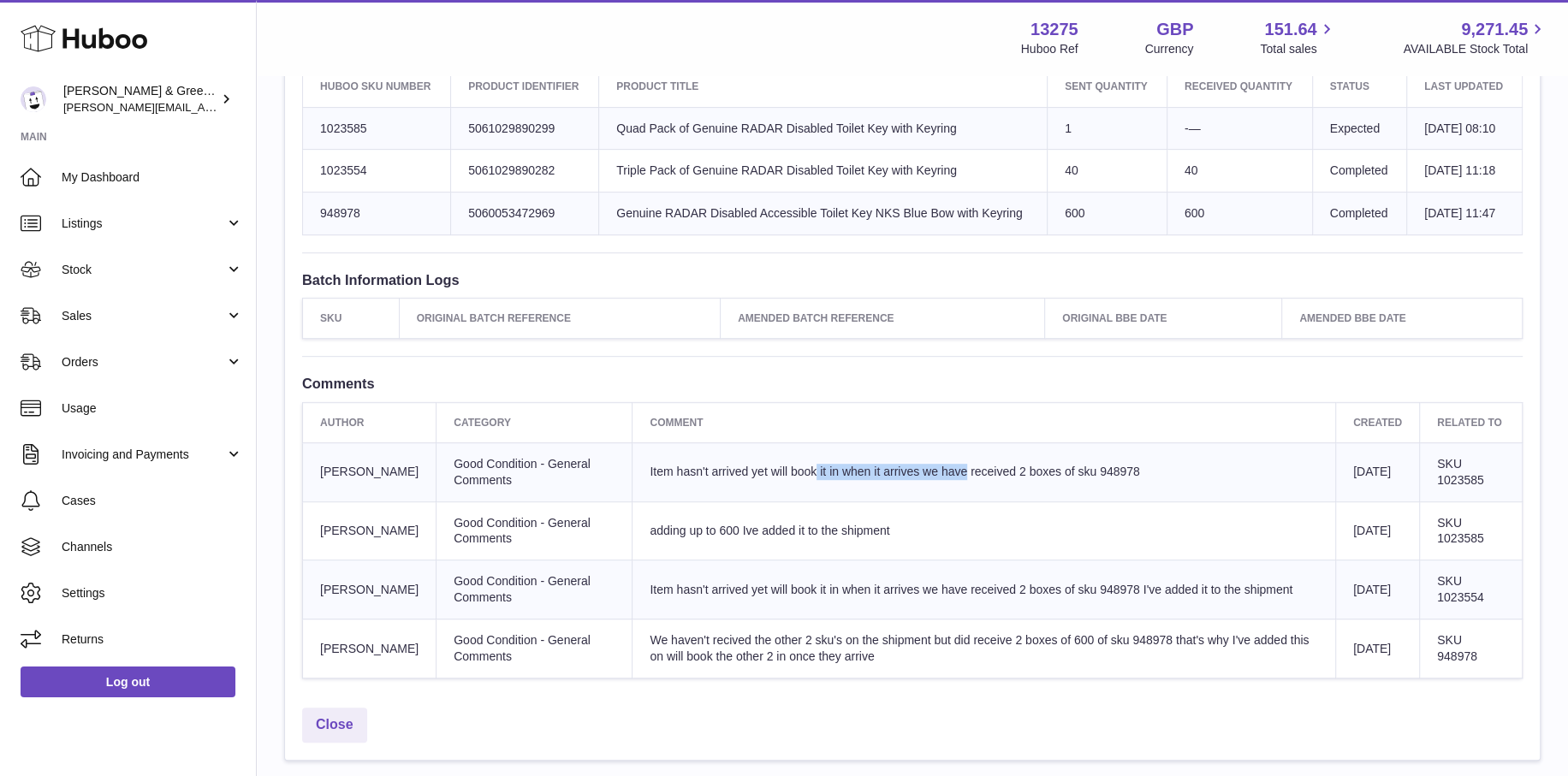
drag, startPoint x: 731, startPoint y: 512, endPoint x: 873, endPoint y: 522, distance: 142.4
click at [873, 478] on span "Item hasn't arrived yet will book it in when it arrives we have received 2 boxe…" at bounding box center [894, 471] width 490 height 14
click at [674, 502] on td "Item hasn't arrived yet will book it in when it arrives we have received 2 boxe…" at bounding box center [984, 472] width 704 height 59
drag, startPoint x: 670, startPoint y: 568, endPoint x: 971, endPoint y: 590, distance: 301.8
click at [971, 560] on td "adding up to 600 Ive added it to the shipment" at bounding box center [984, 531] width 704 height 59
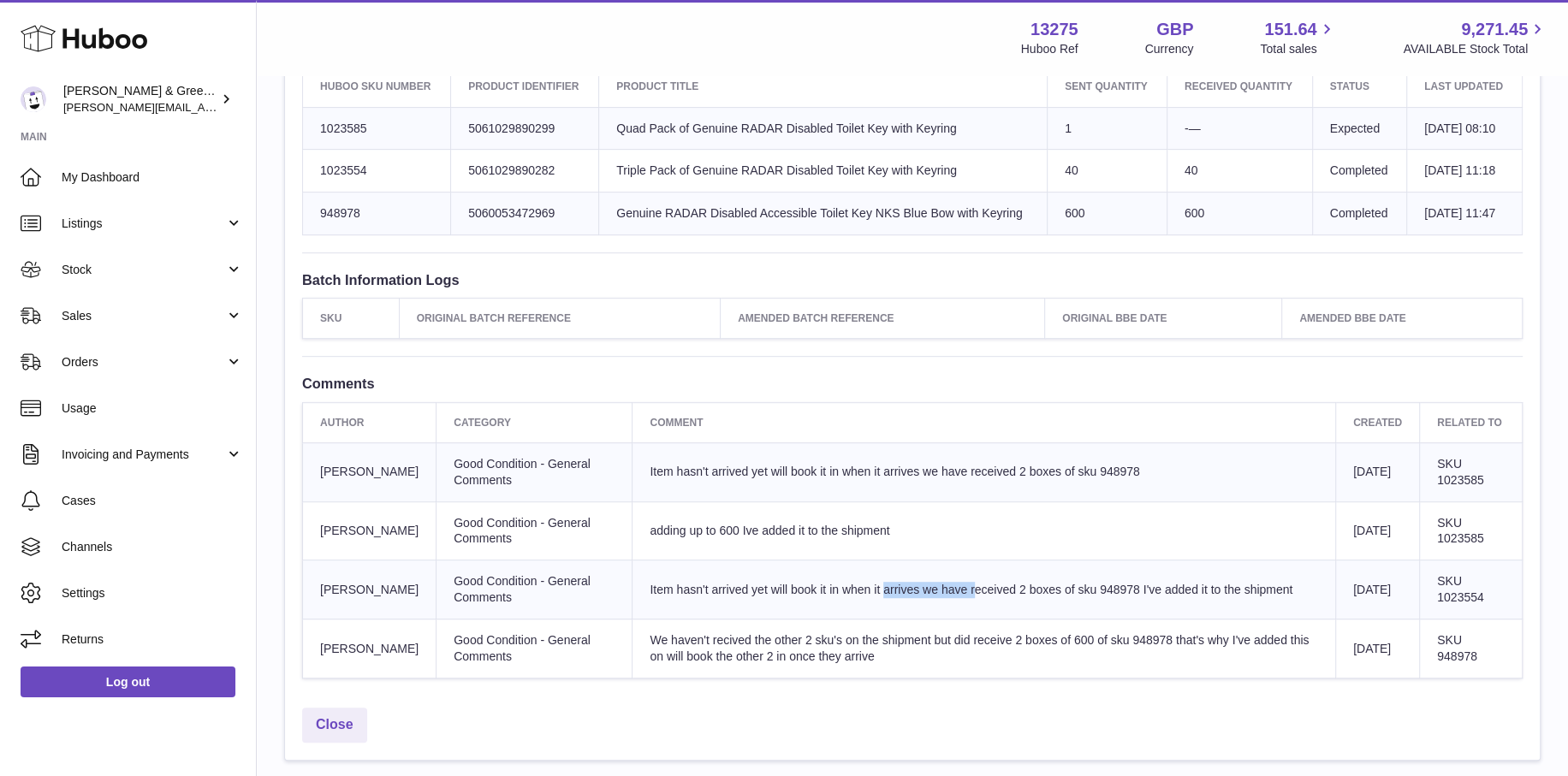
drag, startPoint x: 800, startPoint y: 634, endPoint x: 877, endPoint y: 646, distance: 77.9
click at [877, 619] on td "Item hasn't arrived yet will book it in when it arrives we have received 2 boxe…" at bounding box center [984, 589] width 704 height 59
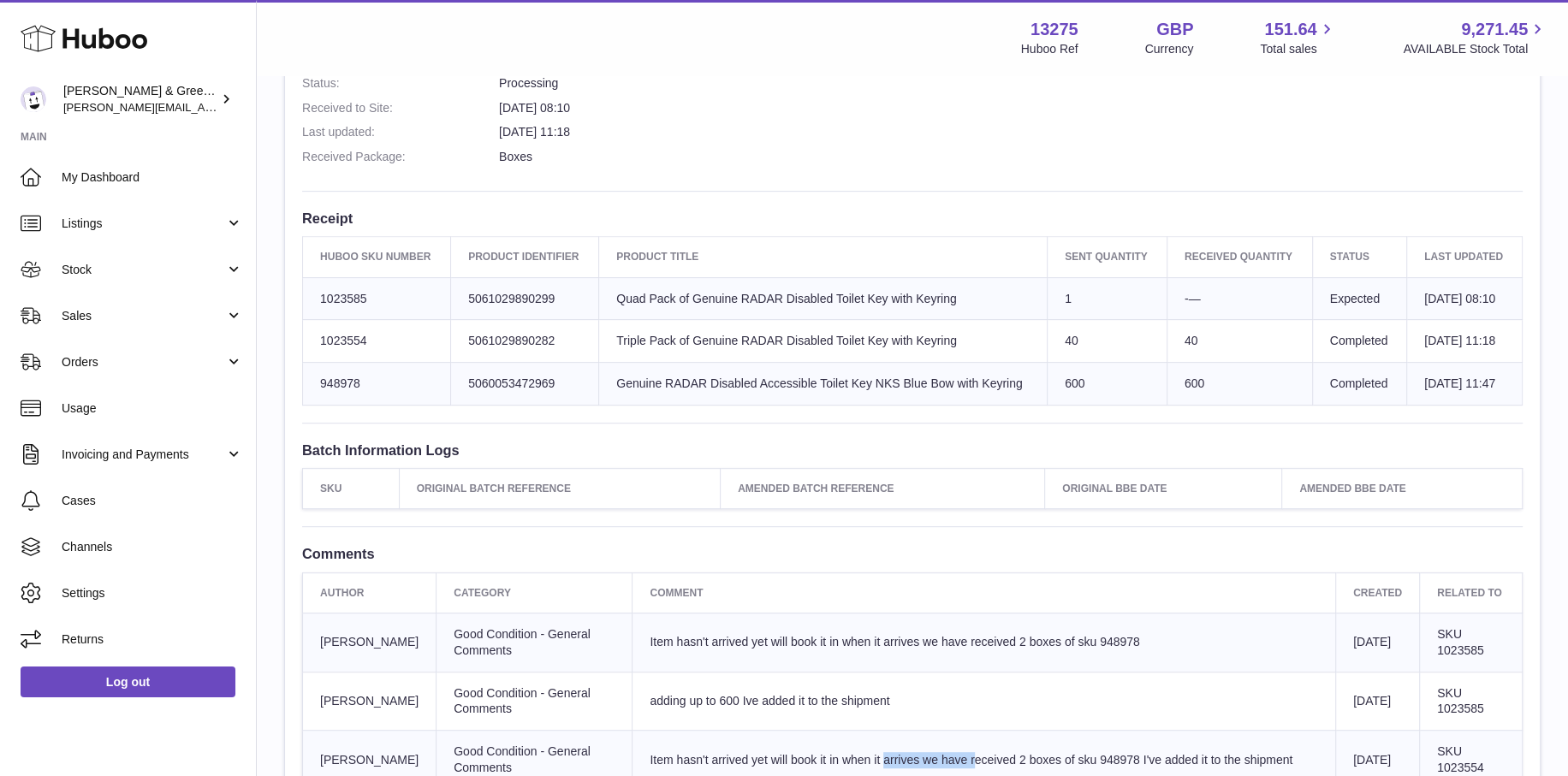
scroll to position [513, 0]
drag, startPoint x: 646, startPoint y: 392, endPoint x: 946, endPoint y: 374, distance: 300.5
click at [946, 374] on tbody "Huboo SKU Number 1023585 Client Identifier 5061029890299 Product title Quad Pac…" at bounding box center [913, 342] width 1220 height 129
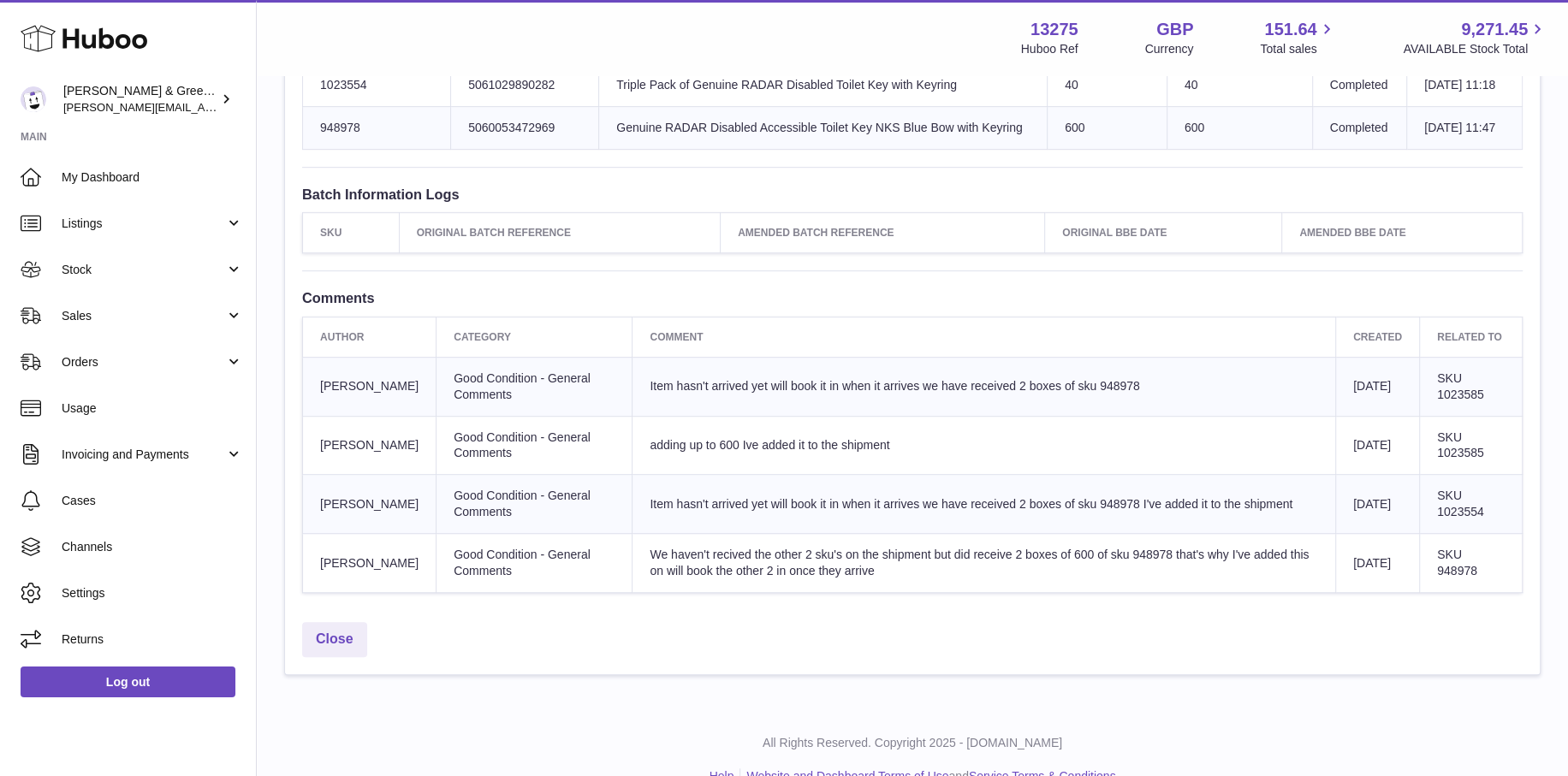
click at [1096, 416] on td "Item hasn't arrived yet will book it in when it arrives we have received 2 boxe…" at bounding box center [984, 386] width 704 height 59
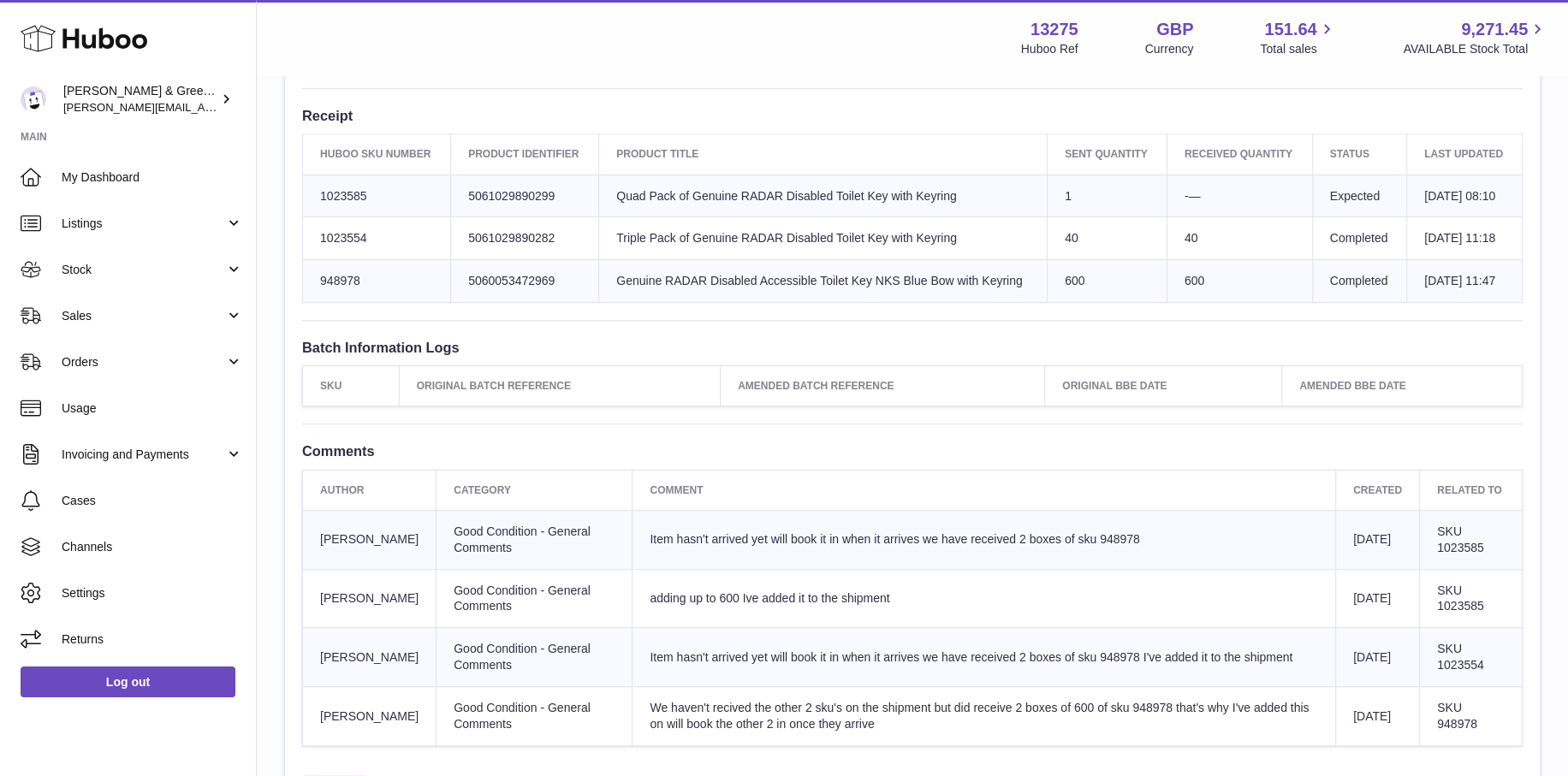
scroll to position [598, 0]
